Goal: Information Seeking & Learning: Learn about a topic

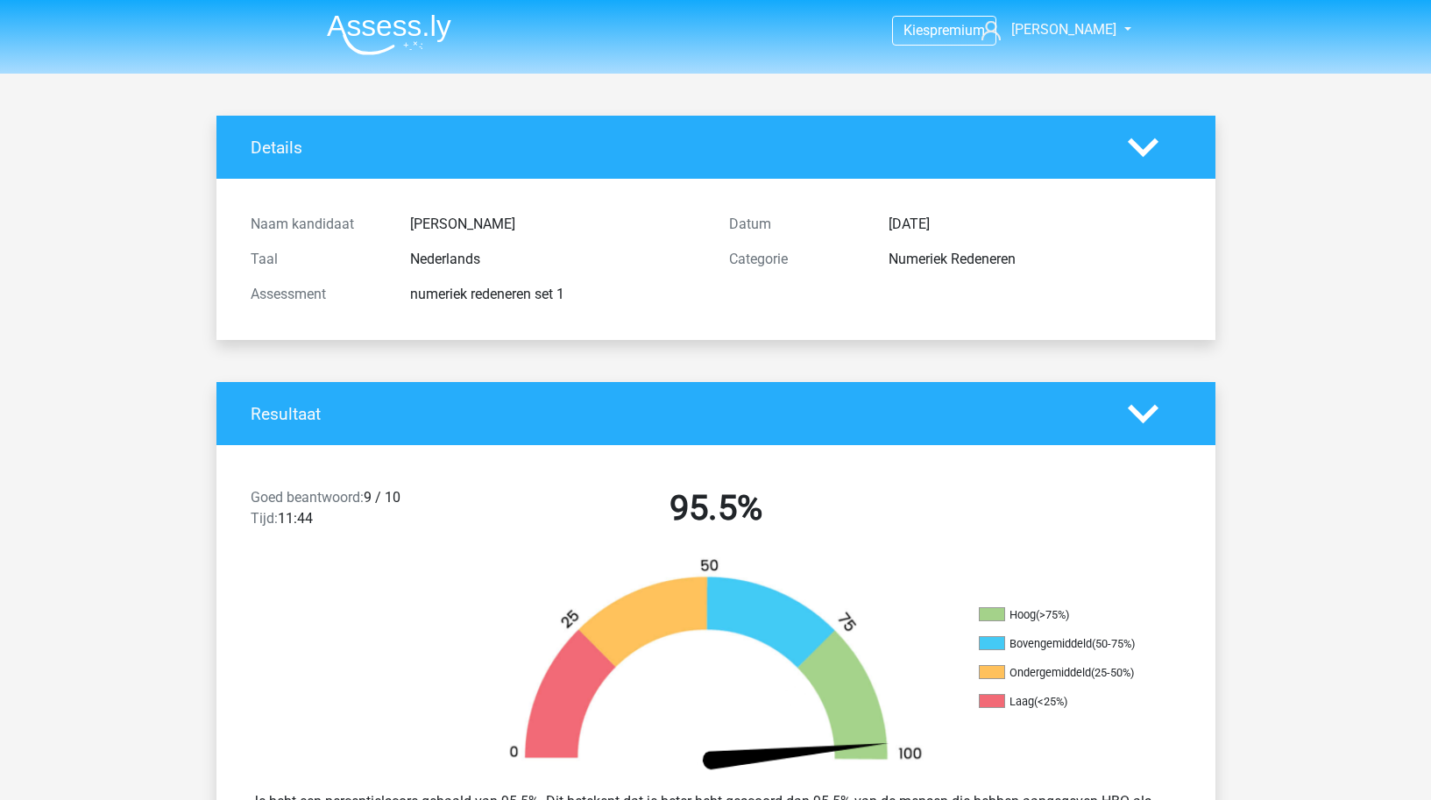
click at [379, 26] on img at bounding box center [389, 34] width 124 height 41
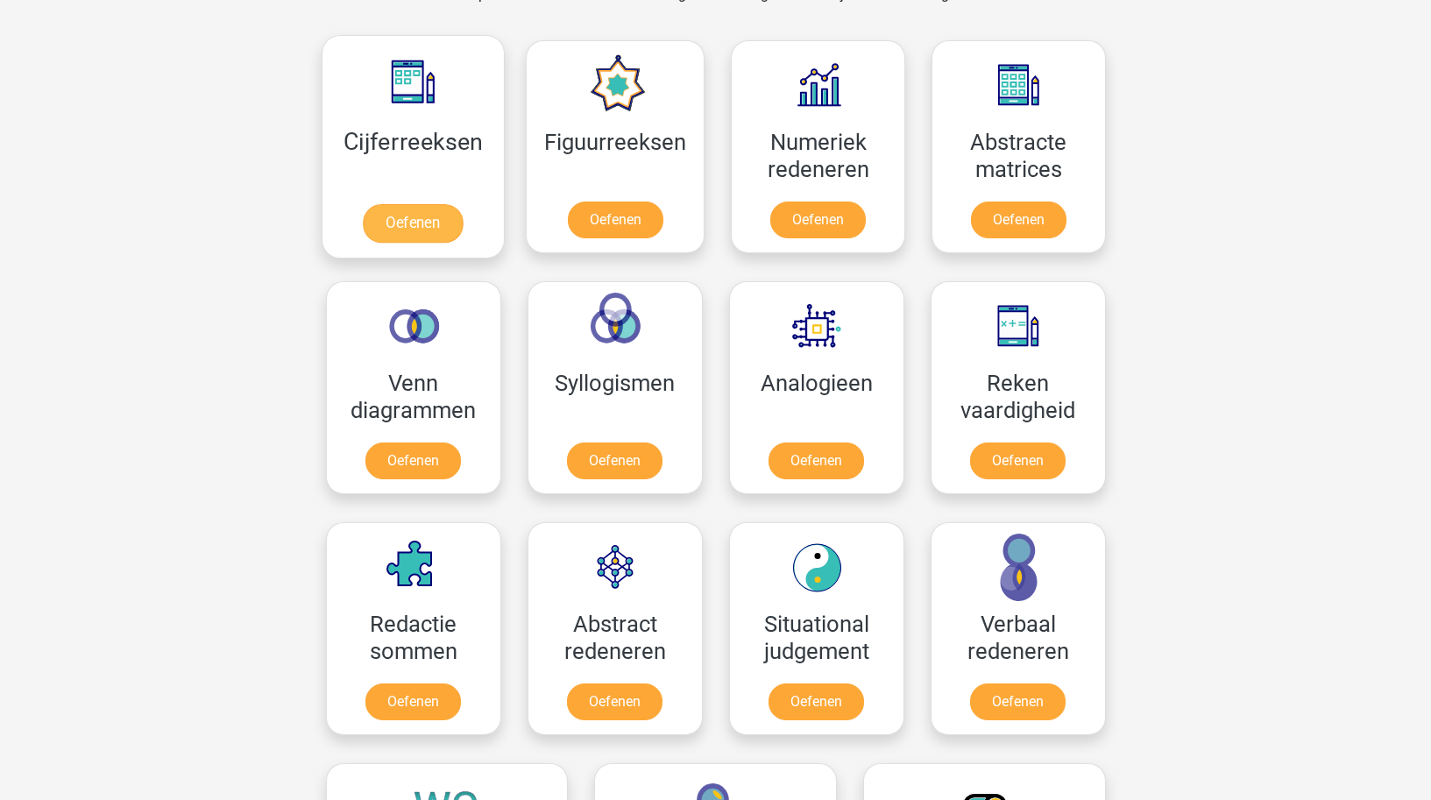
scroll to position [772, 0]
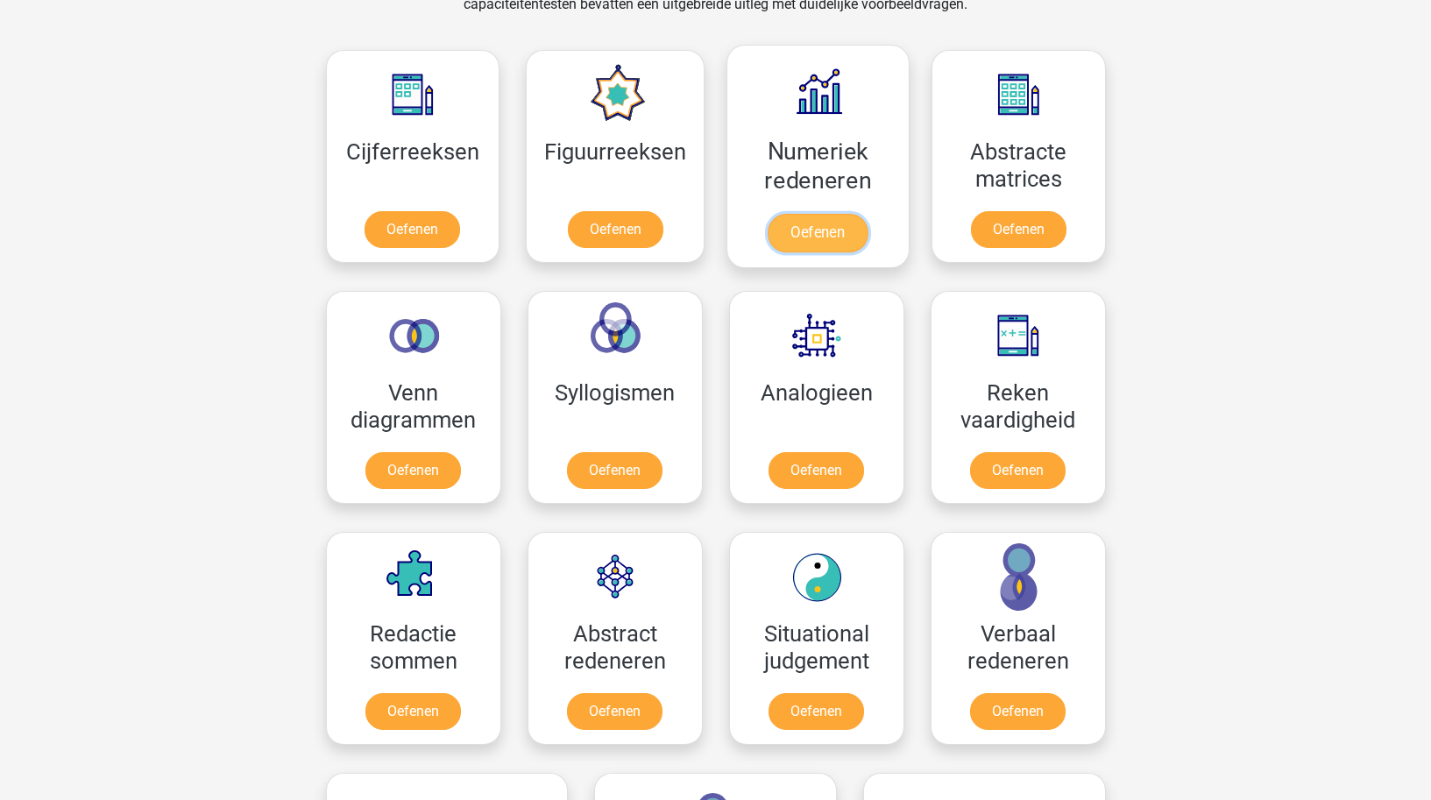
click at [798, 214] on link "Oefenen" at bounding box center [818, 233] width 100 height 39
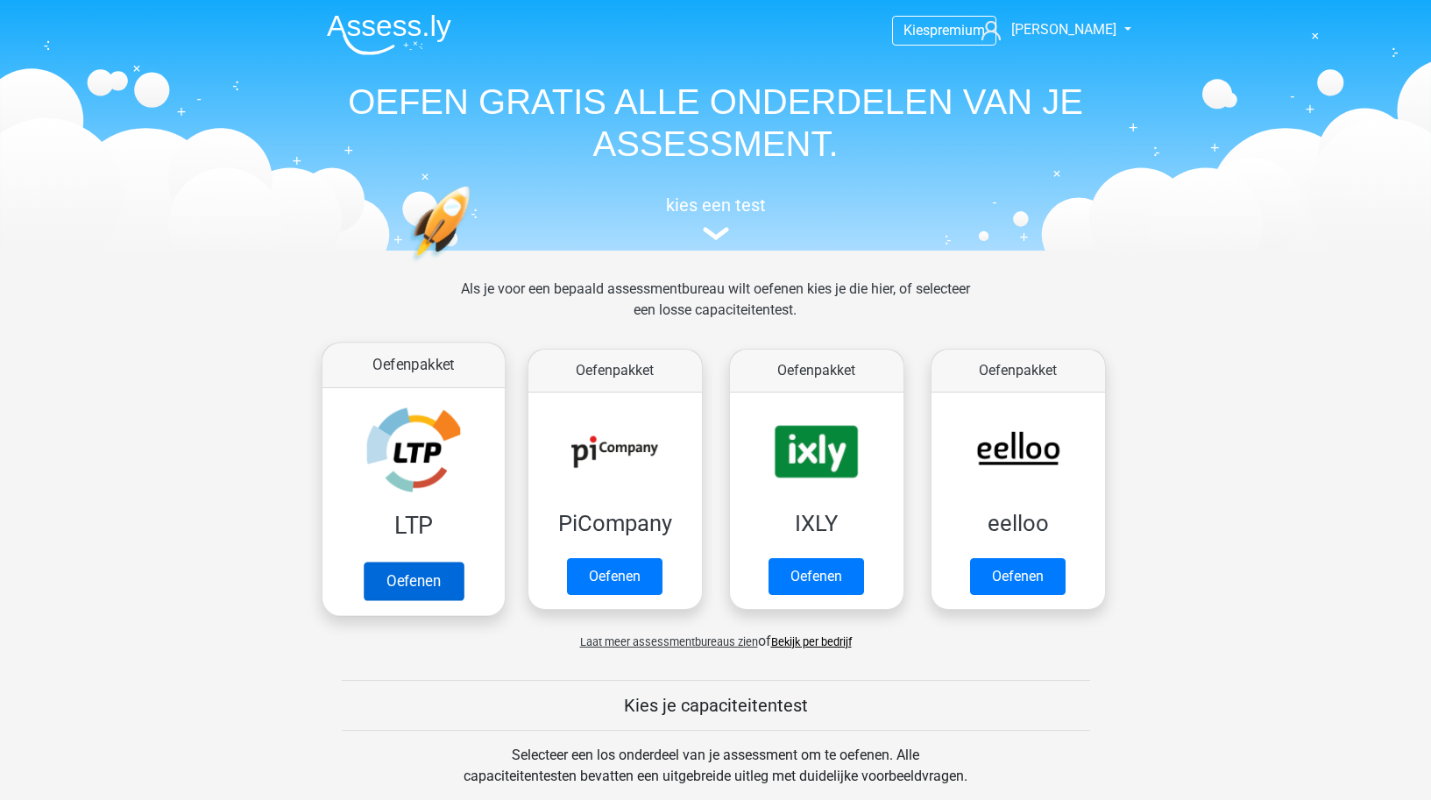
scroll to position [2, 0]
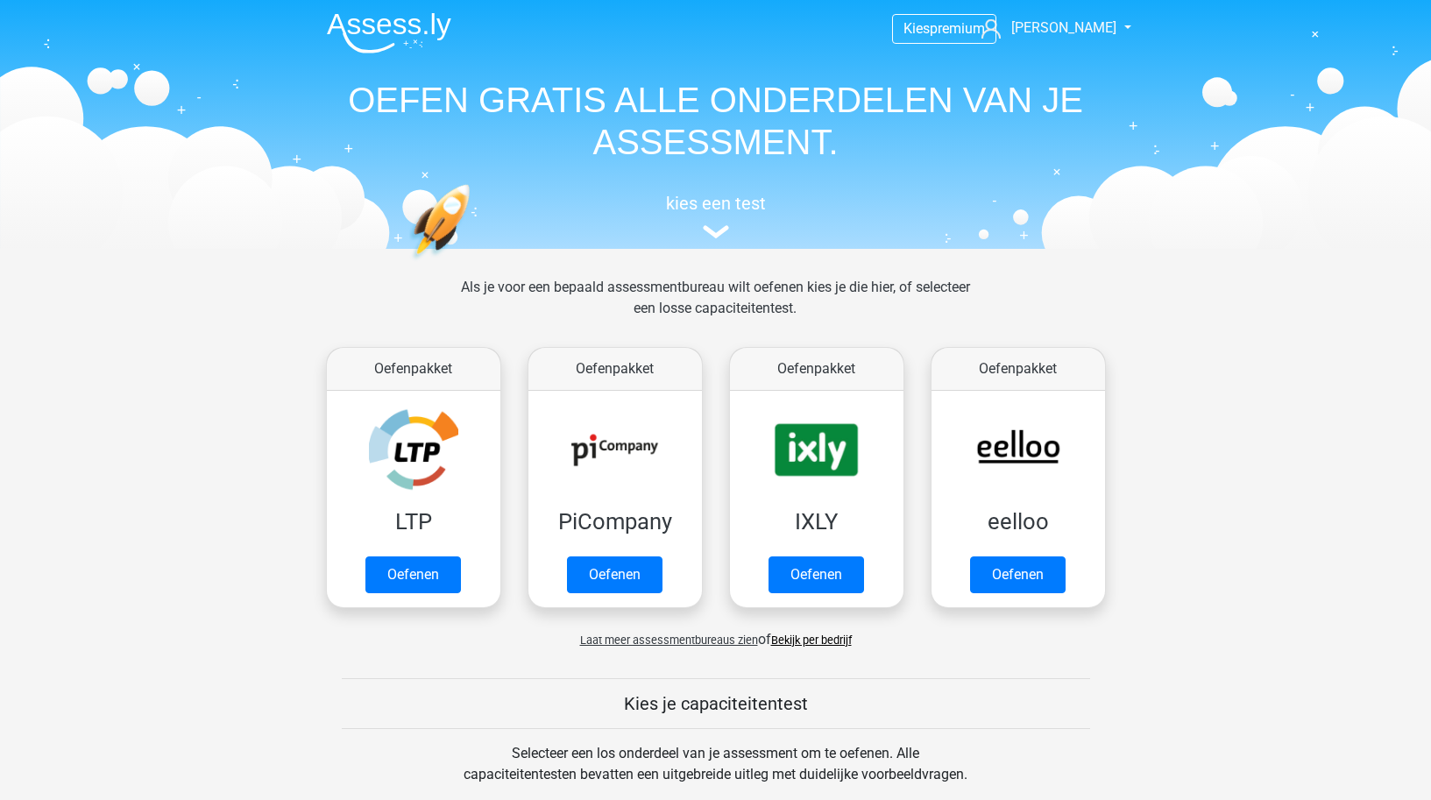
click at [1024, 123] on h1 "OEFEN GRATIS ALLE ONDERDELEN VAN JE ASSESSMENT." at bounding box center [716, 121] width 806 height 84
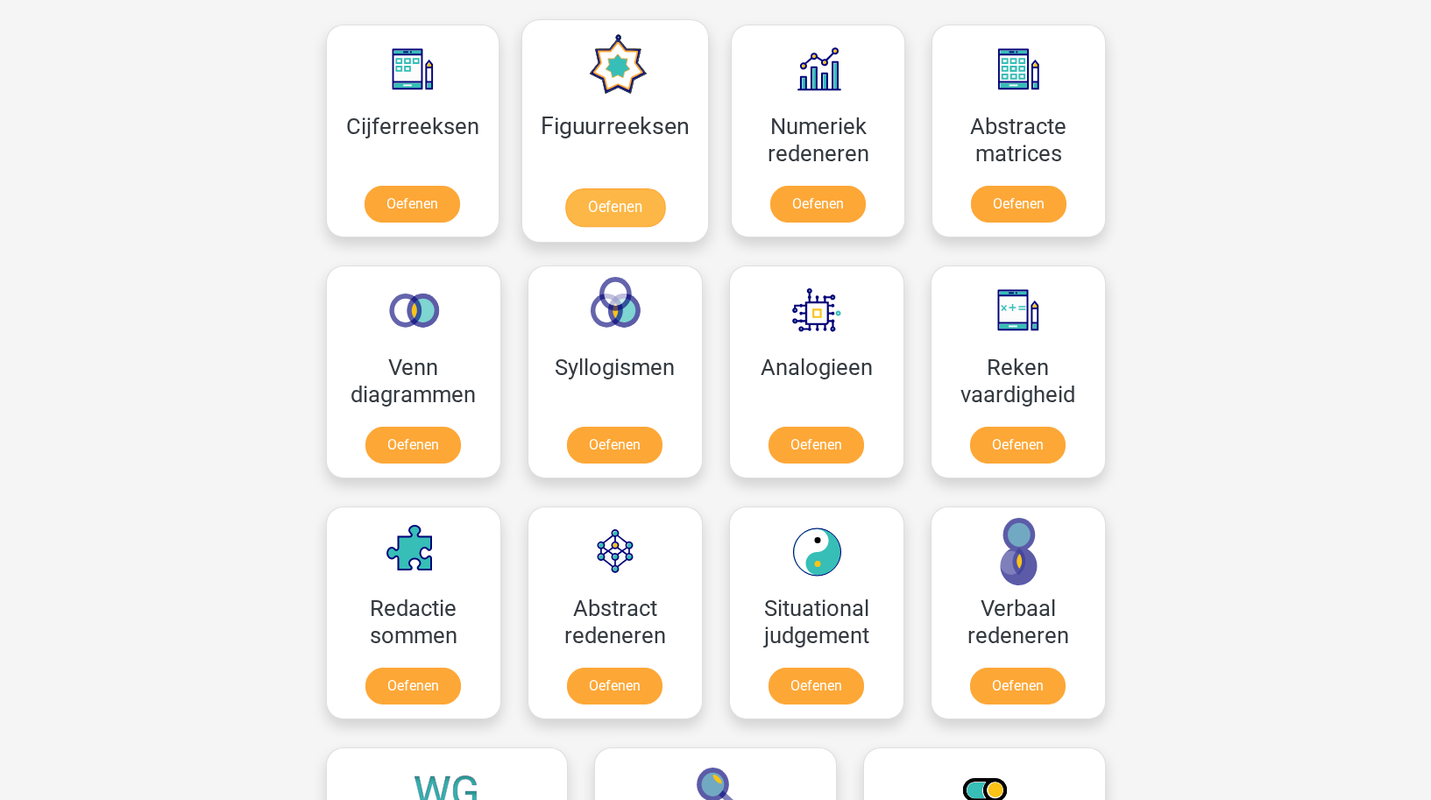
scroll to position [795, 0]
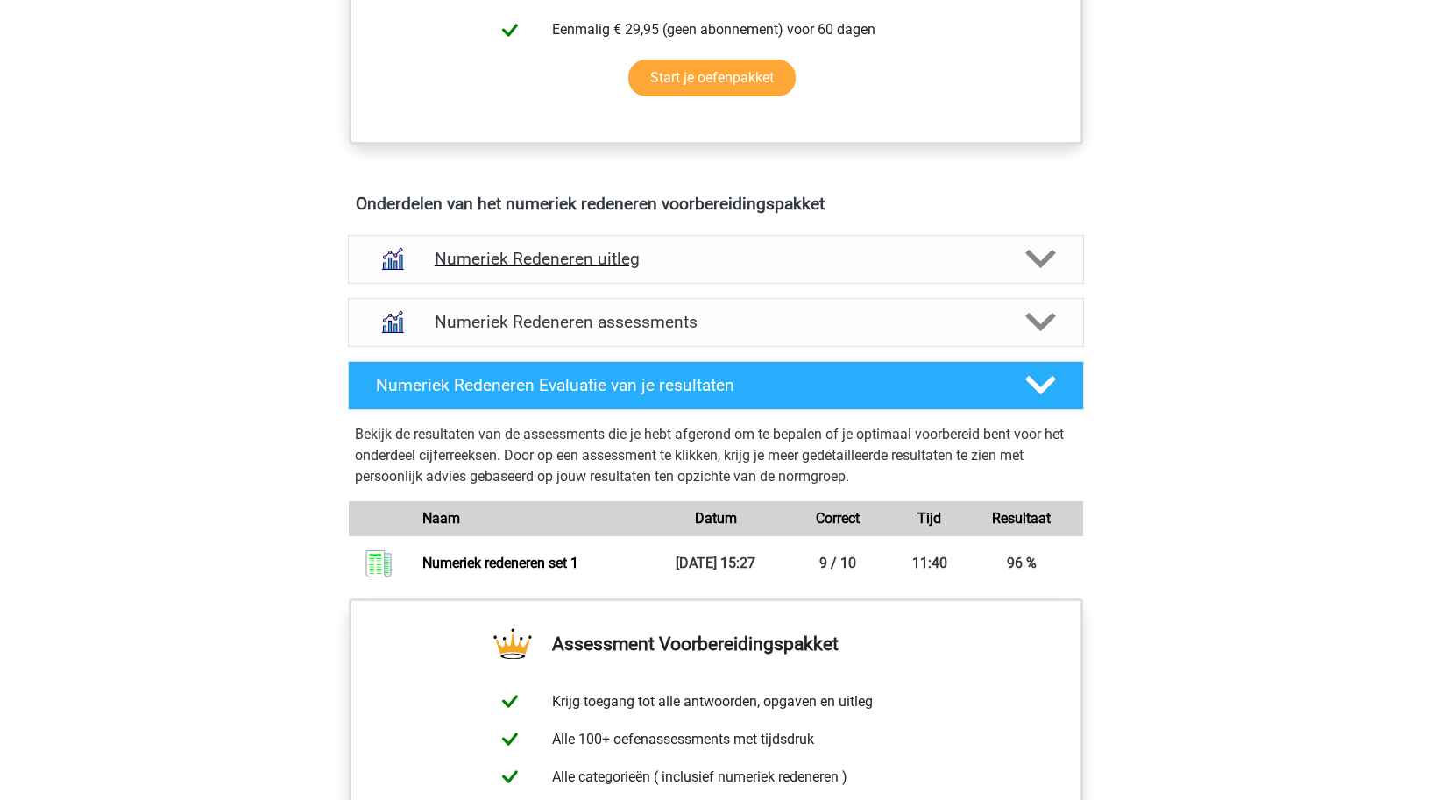
scroll to position [910, 0]
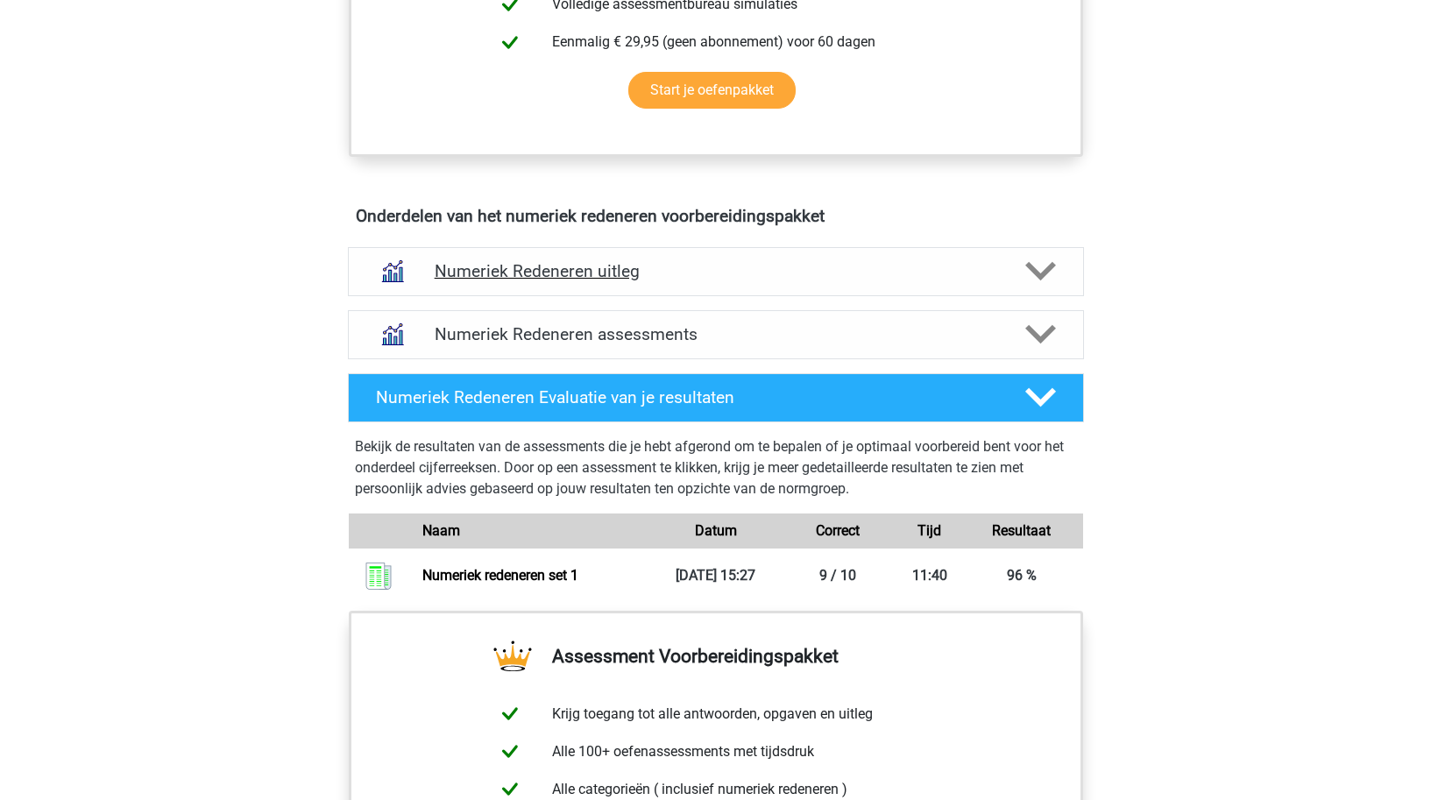
click at [592, 273] on h4 "Numeriek Redeneren uitleg" at bounding box center [716, 271] width 563 height 20
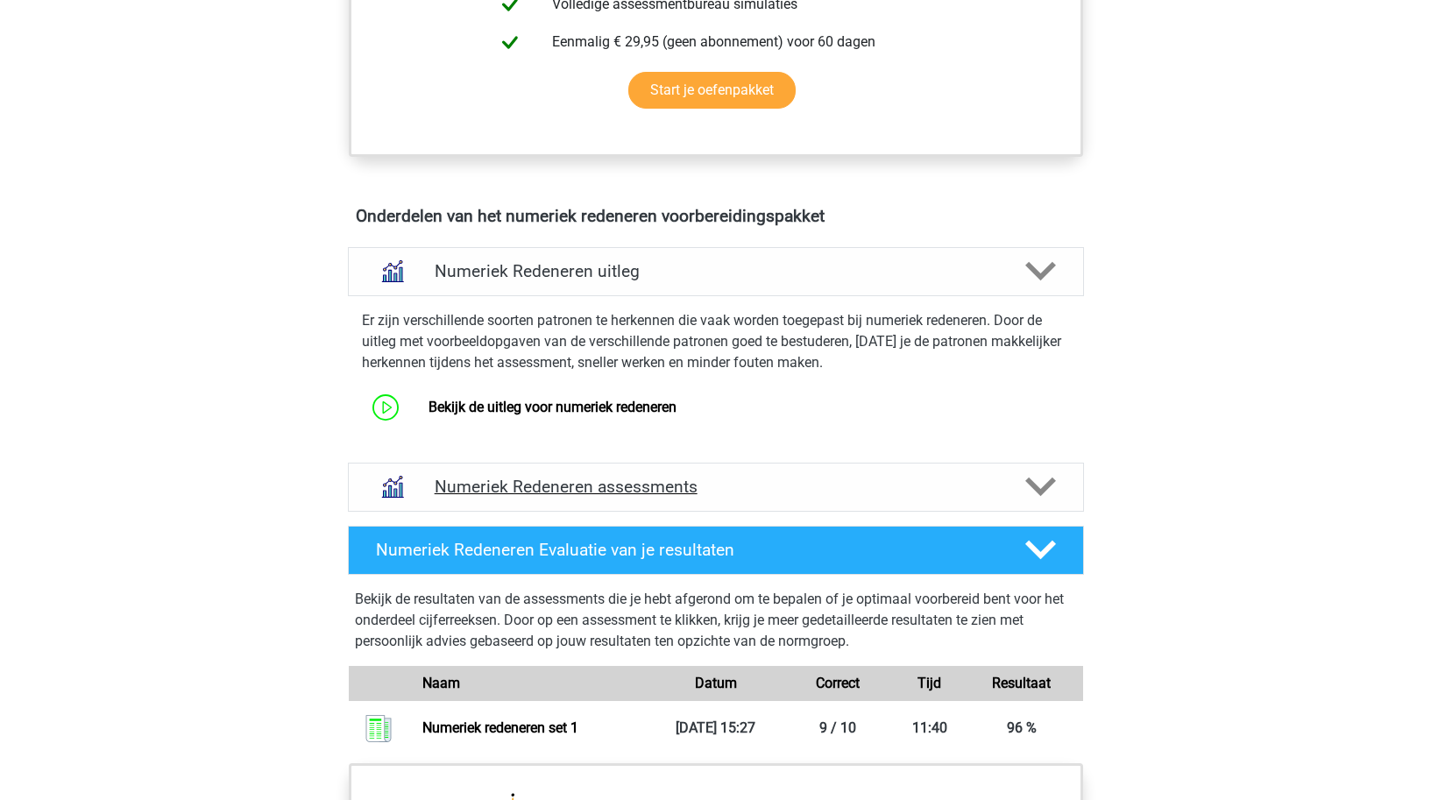
click at [563, 481] on h4 "Numeriek Redeneren assessments" at bounding box center [716, 487] width 563 height 20
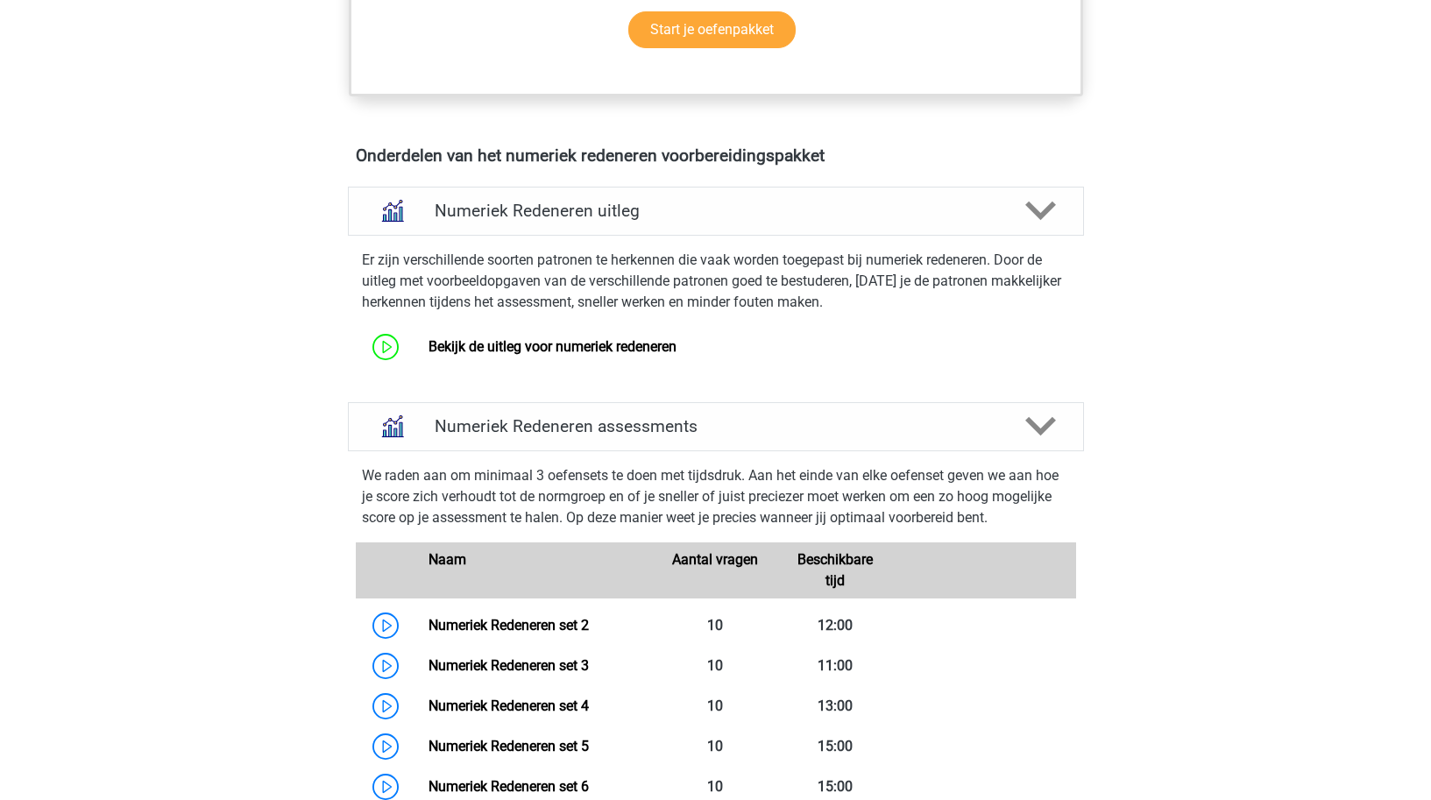
scroll to position [969, 0]
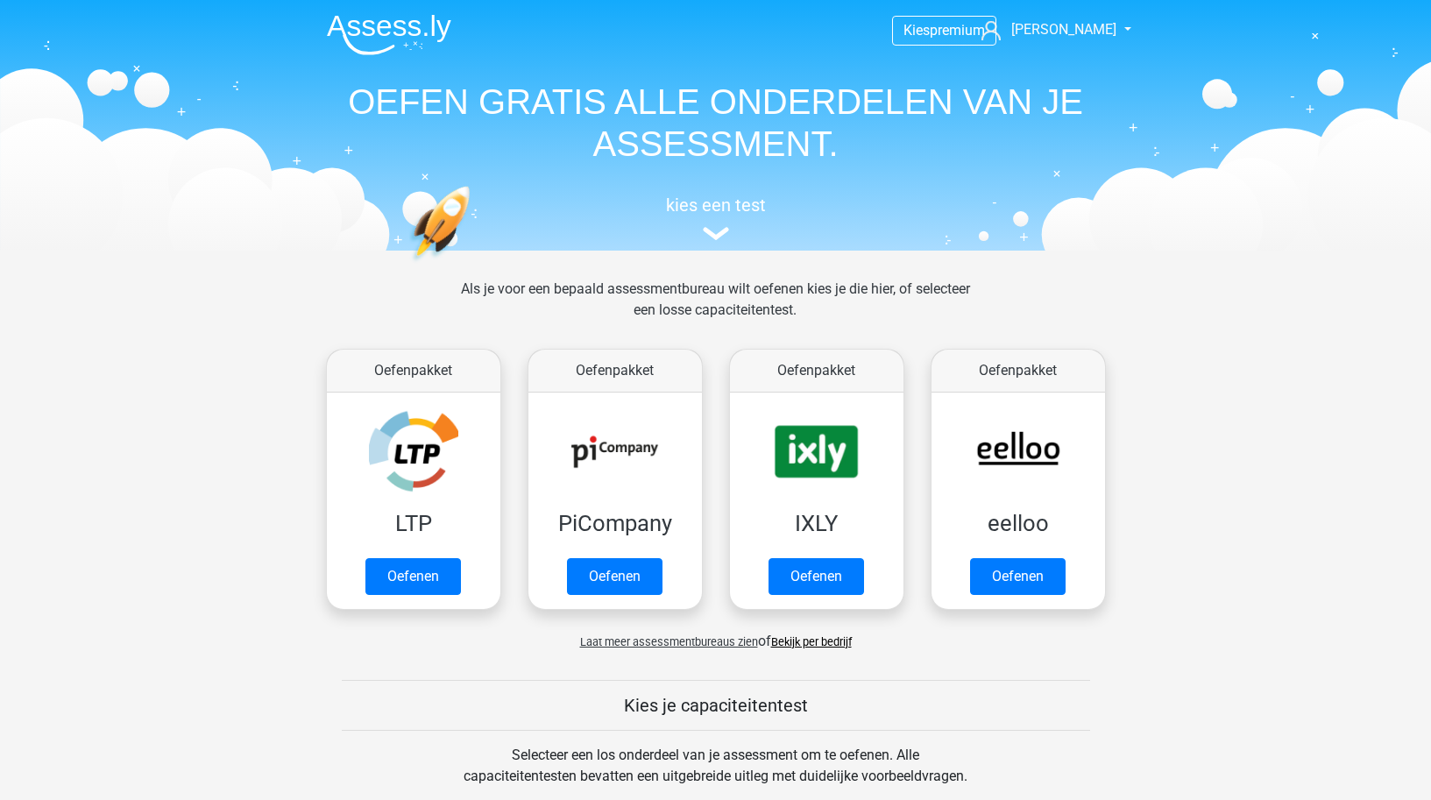
click at [674, 640] on span "Laat meer assessmentbureaus zien" at bounding box center [669, 641] width 178 height 13
